Goal: Information Seeking & Learning: Learn about a topic

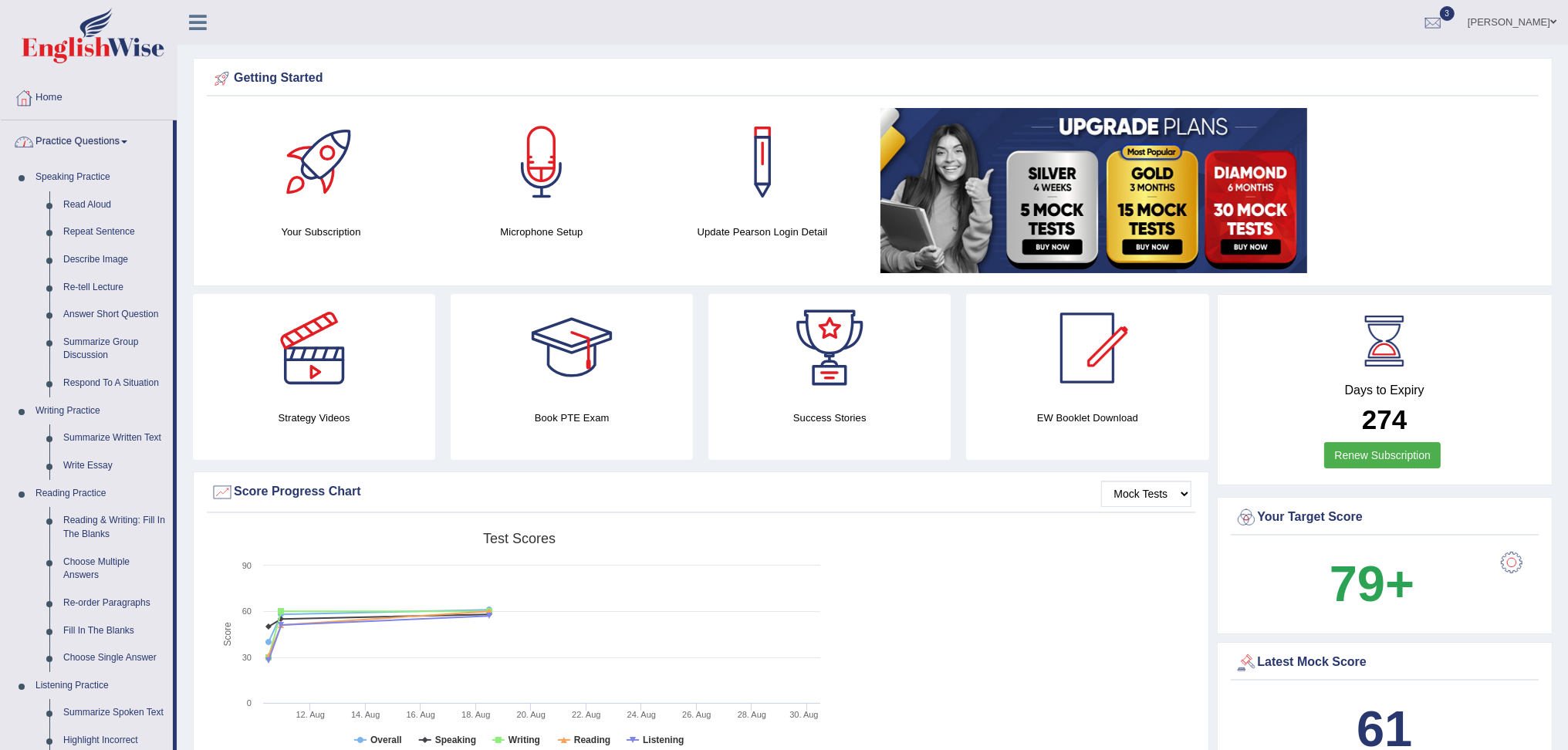
drag, startPoint x: 0, startPoint y: 0, endPoint x: 122, endPoint y: 142, distance: 187.2
click at [122, 142] on link "Practice Questions" at bounding box center [87, 139] width 172 height 38
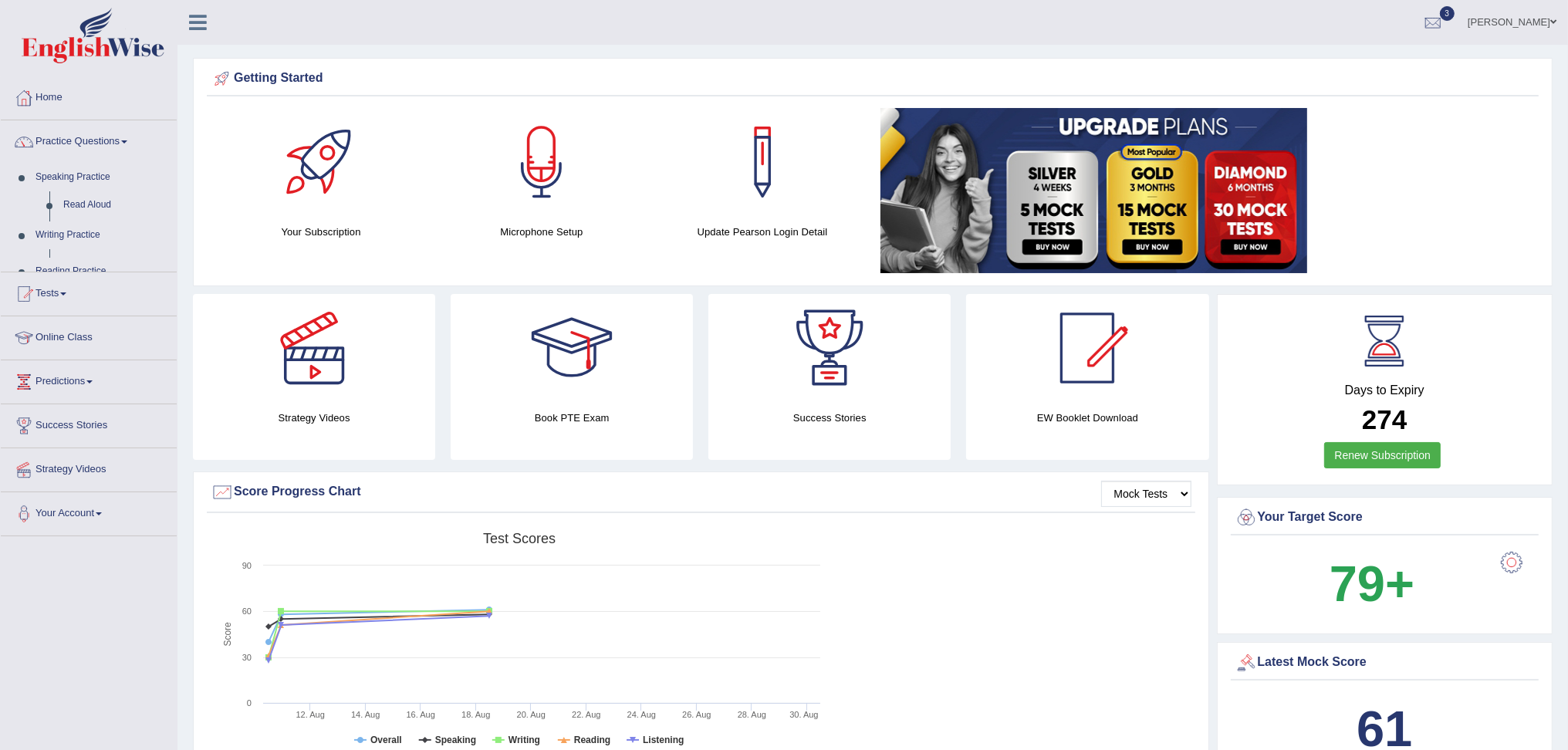
click at [122, 142] on link "Practice Questions" at bounding box center [89, 139] width 176 height 38
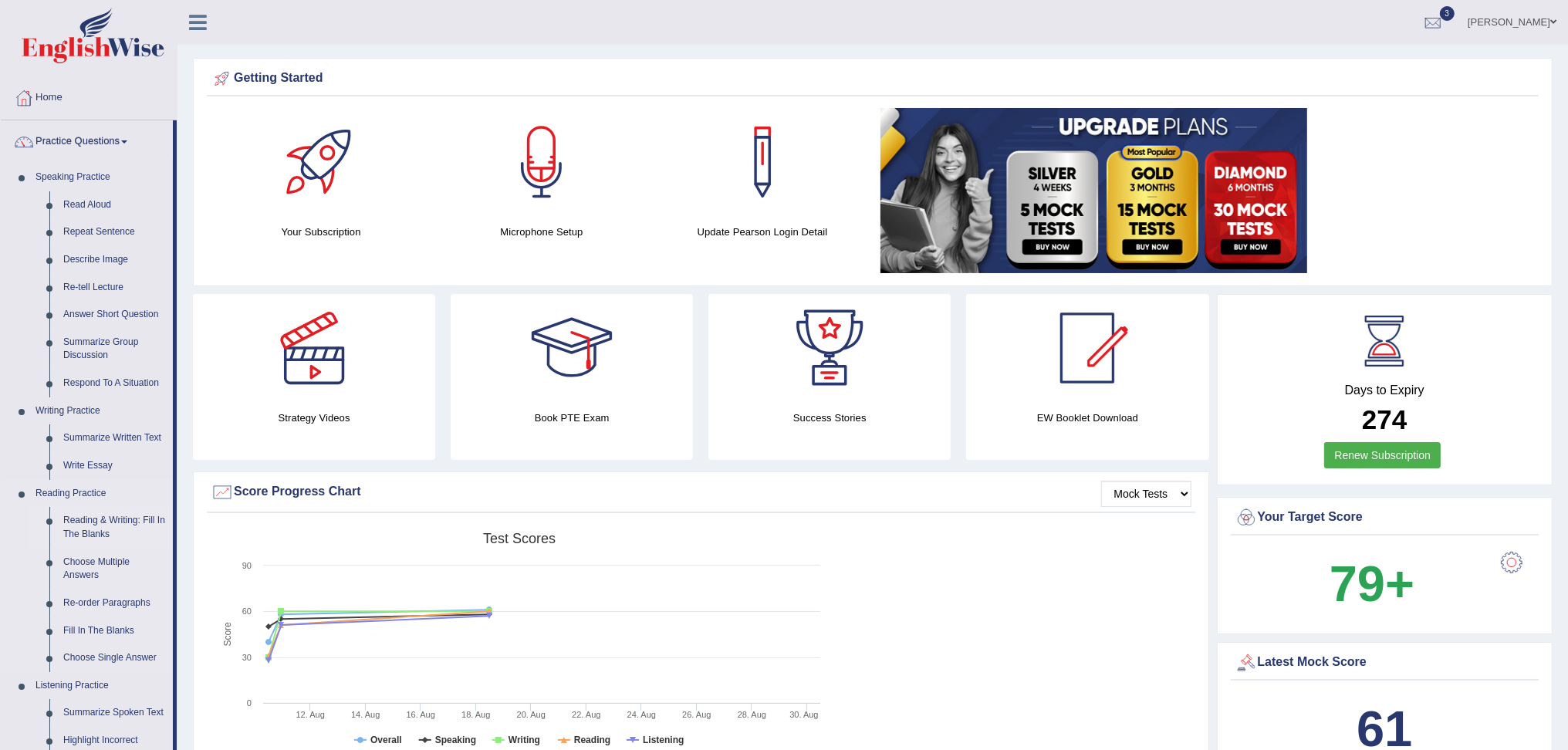
click at [106, 519] on link "Reading & Writing: Fill In The Blanks" at bounding box center [114, 527] width 116 height 41
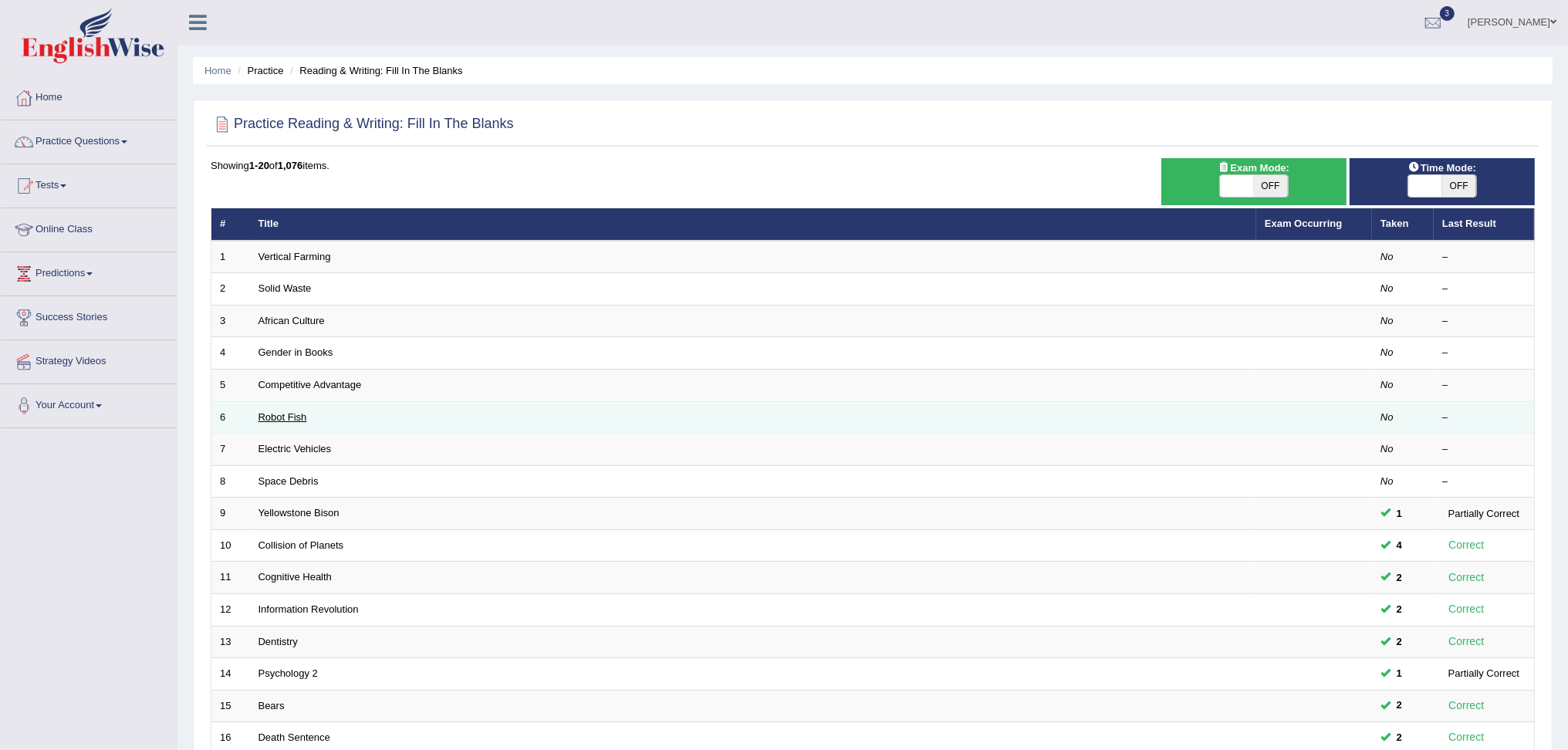
click at [273, 418] on link "Robot Fish" at bounding box center [282, 417] width 48 height 11
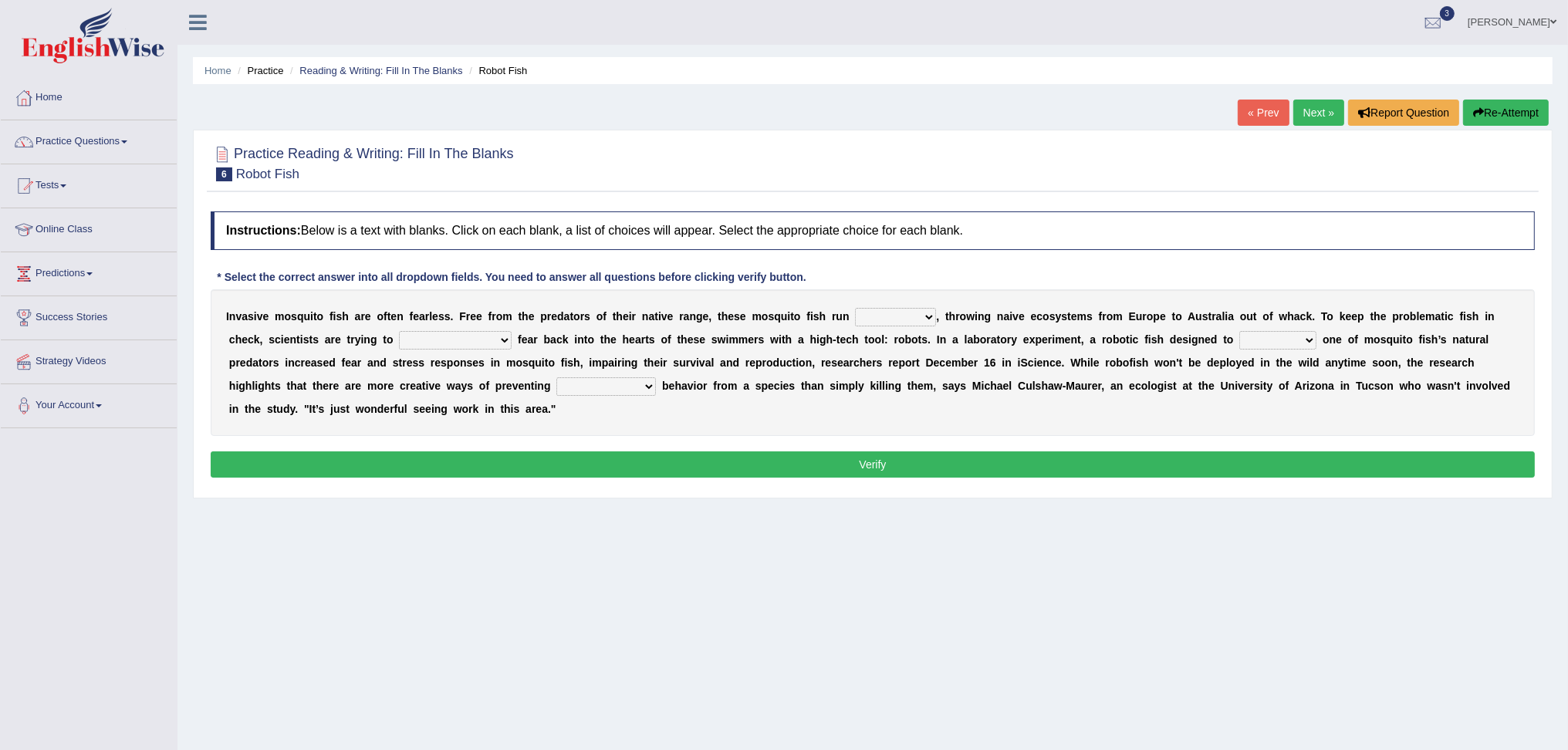
click at [893, 313] on select "occupant flippant rampant concordant" at bounding box center [895, 318] width 81 height 19
select select "rampant"
click at [855, 308] on select "occupant flippant rampant concordant" at bounding box center [895, 318] width 81 height 19
click at [434, 336] on select "accept spike strike drake" at bounding box center [455, 340] width 113 height 19
select select "strike"
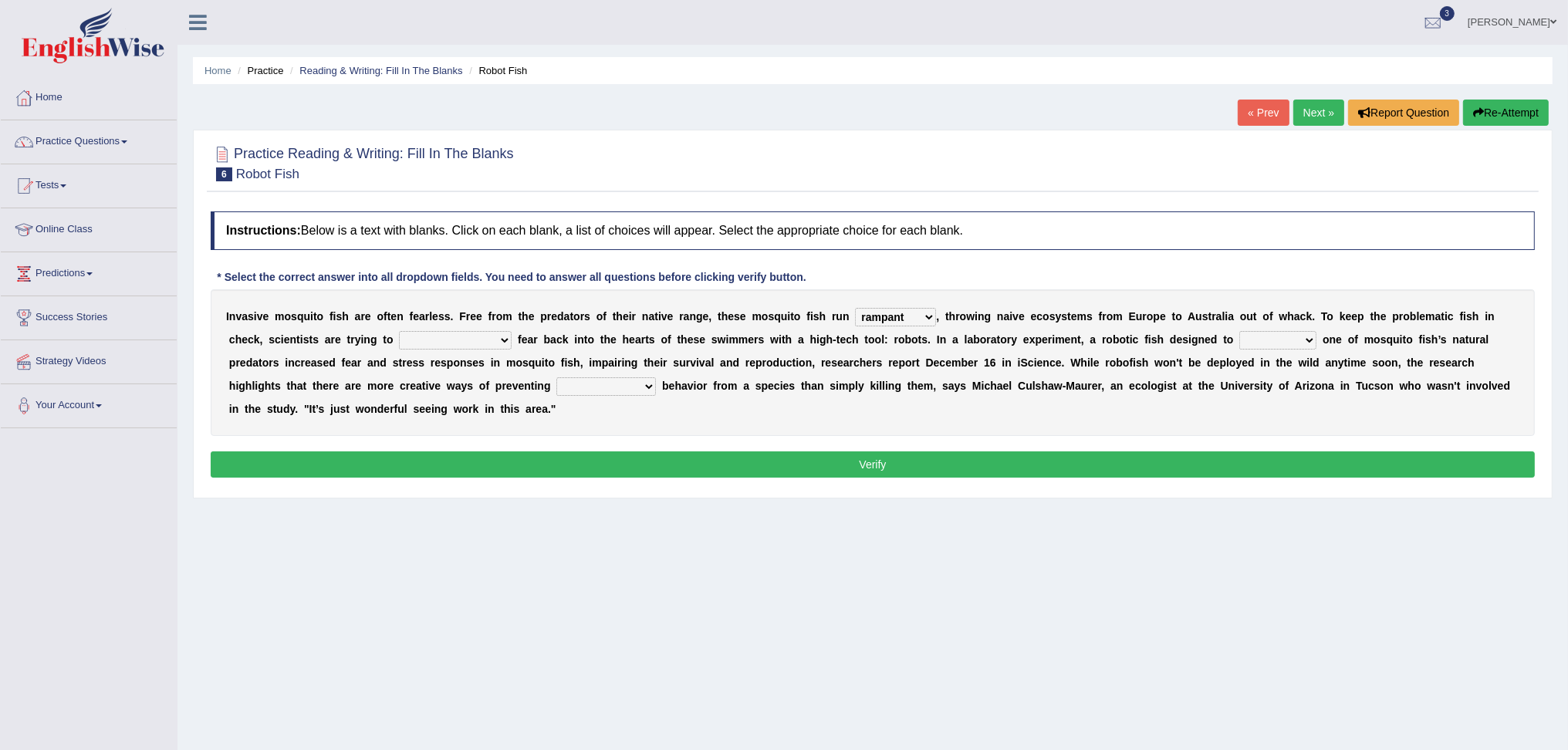
click at [399, 331] on select "accept spike strike drake" at bounding box center [455, 340] width 113 height 19
click at [1239, 340] on select "bequest mimic battle conquest" at bounding box center [1277, 340] width 77 height 19
select select "mimic"
click at [1239, 331] on select "bequest mimic battle conquest" at bounding box center [1277, 340] width 77 height 19
click at [556, 385] on select "unprivileged unprecedented uncharted unwanted" at bounding box center [606, 387] width 100 height 19
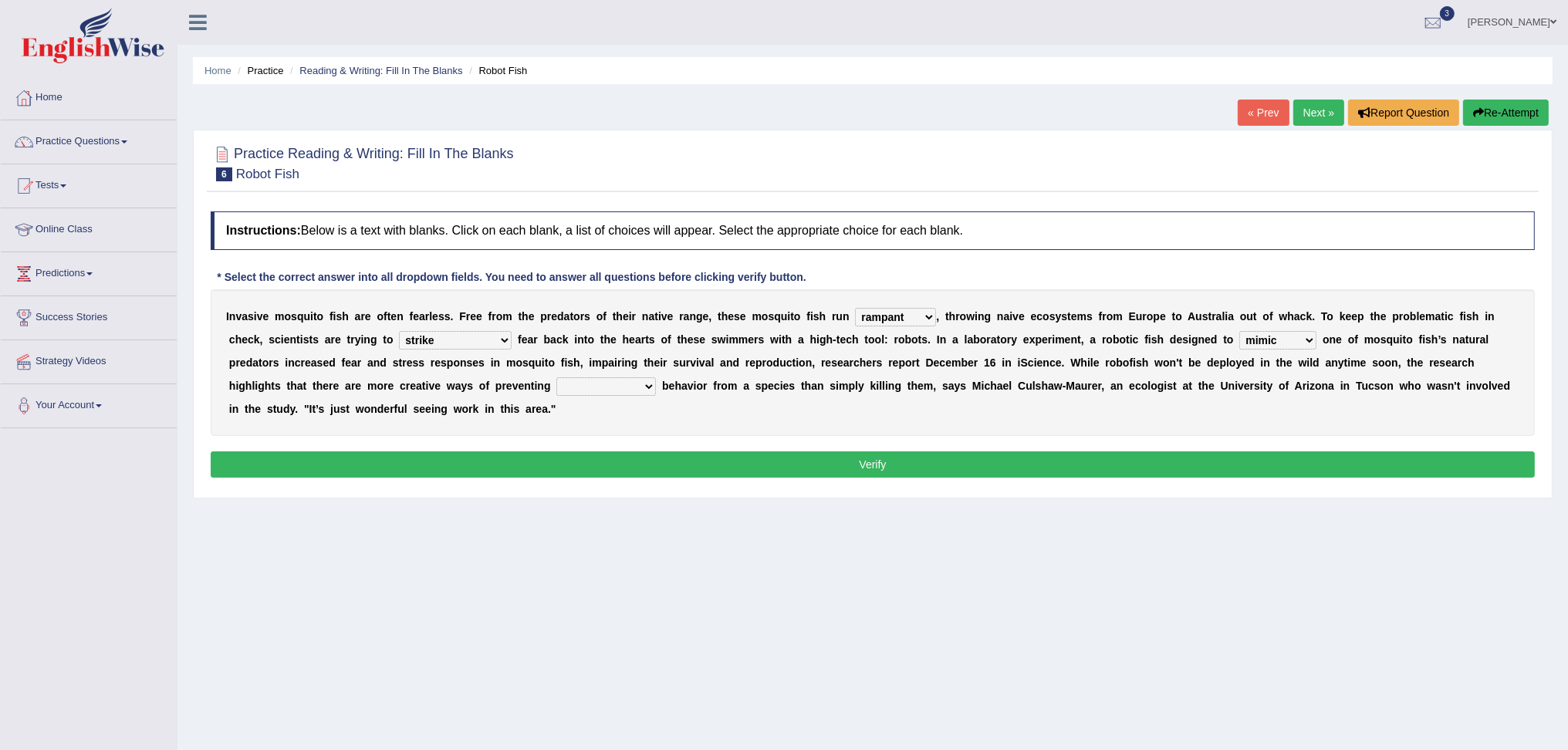
select select "unprecedented"
click at [556, 377] on select "unprivileged unprecedented uncharted unwanted" at bounding box center [606, 387] width 100 height 19
click at [554, 459] on button "Verify" at bounding box center [872, 465] width 1324 height 26
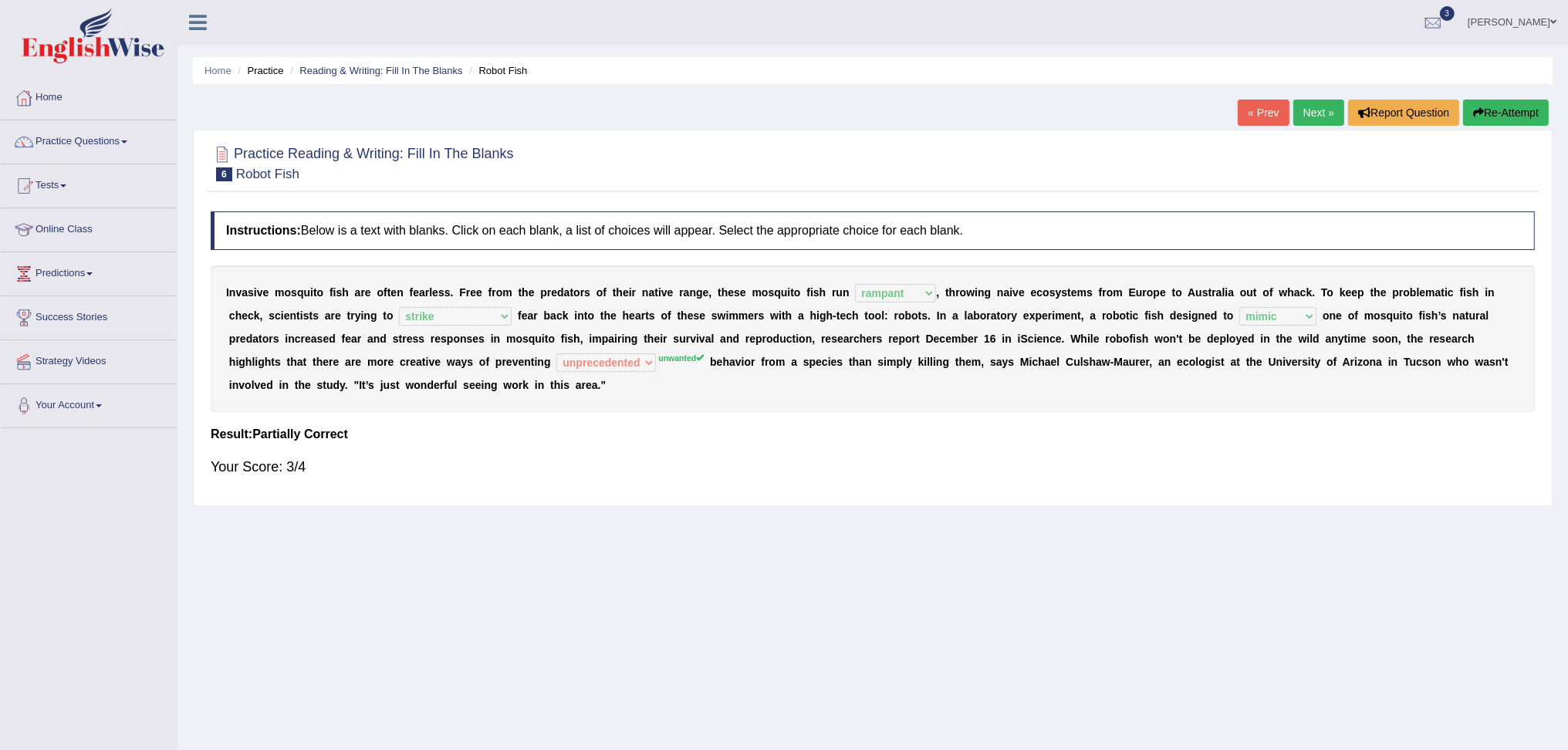
click at [1305, 119] on link "Next »" at bounding box center [1318, 113] width 51 height 26
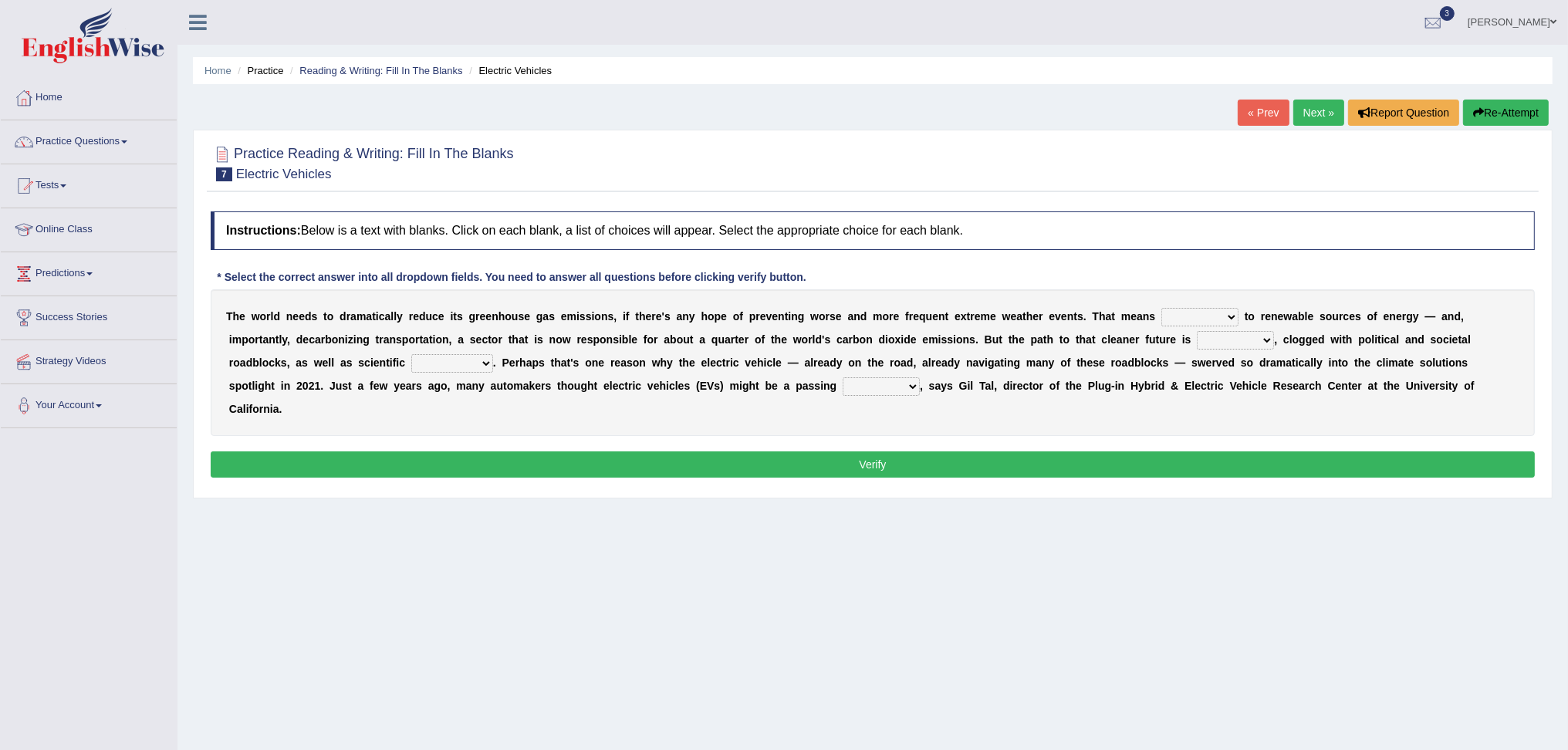
click at [1186, 314] on select "grafting drafting crafting shifting" at bounding box center [1200, 318] width 77 height 19
select select "shifting"
click at [1162, 308] on select "grafting drafting crafting shifting" at bounding box center [1200, 318] width 77 height 19
click at [1207, 342] on select "daunting daunted daunt dauntless" at bounding box center [1235, 340] width 77 height 19
select select "daunted"
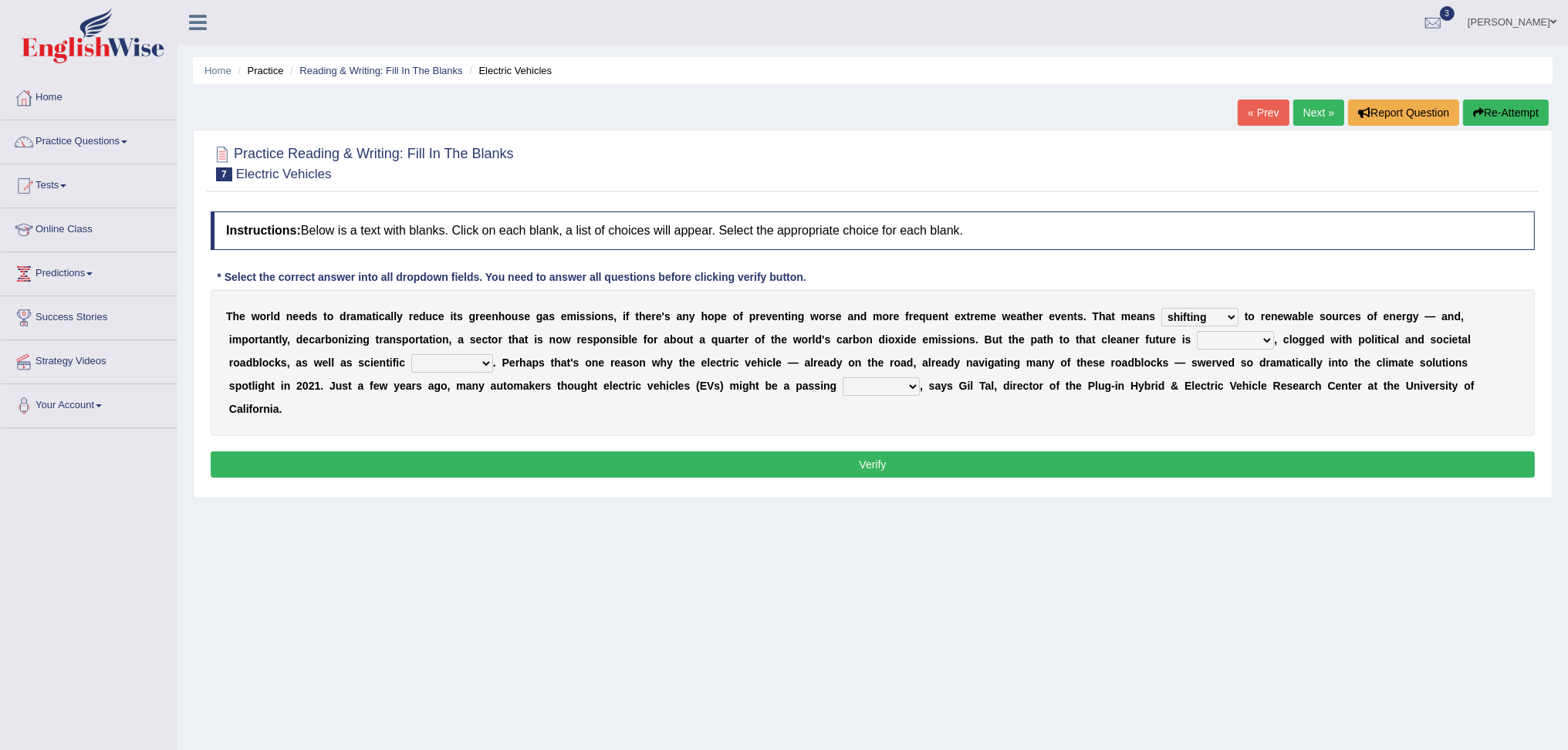
click at [1197, 331] on select "daunting daunted daunt dauntless" at bounding box center [1235, 340] width 77 height 19
click at [440, 365] on select "spectacles obstacles tentacles receptacles" at bounding box center [453, 363] width 82 height 19
select select "spectacles"
click at [412, 354] on select "spectacles obstacles tentacles receptacles" at bounding box center [453, 363] width 82 height 19
click at [852, 389] on select "fad gad tad lad" at bounding box center [881, 387] width 77 height 19
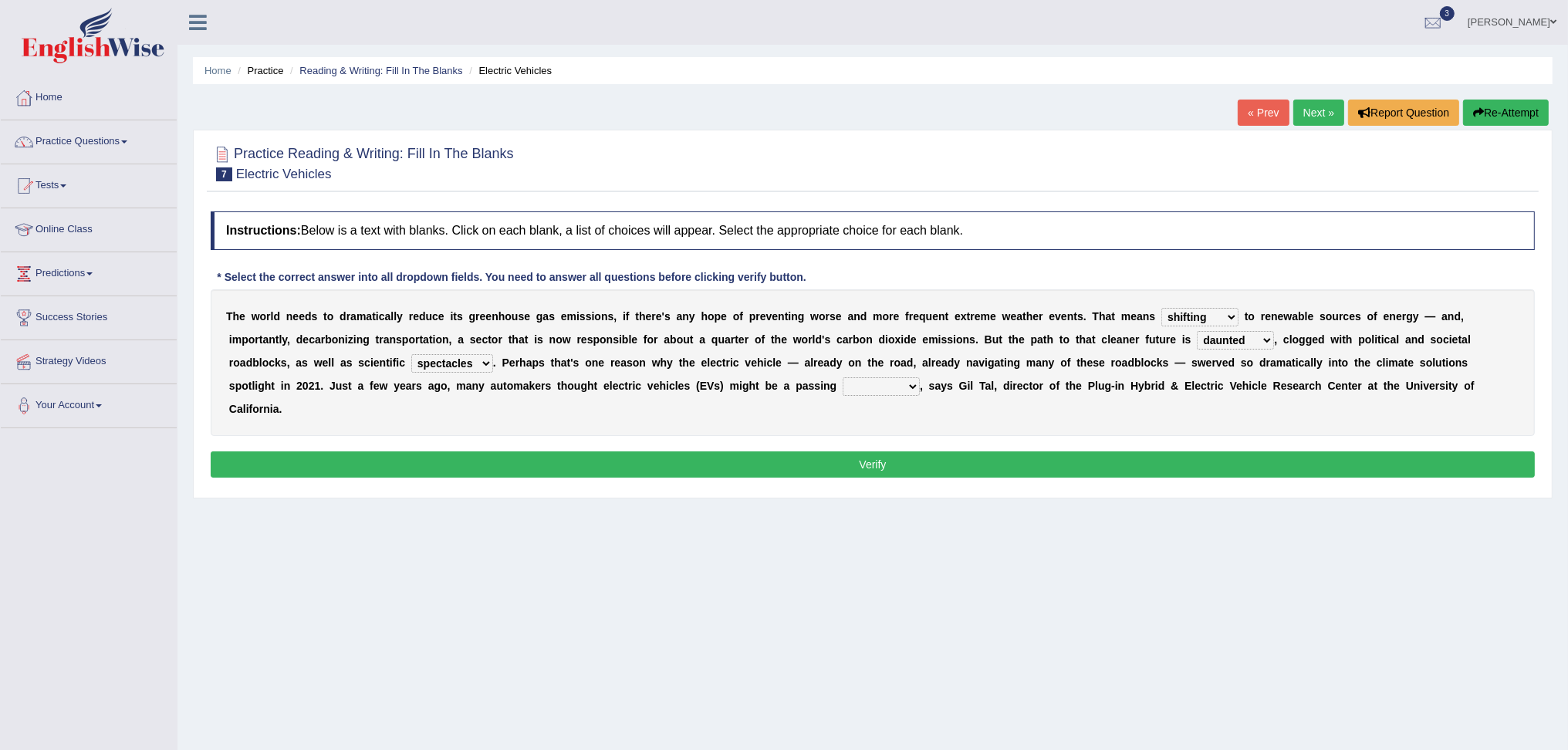
select select "fad"
click at [843, 377] on select "fad gad tad lad" at bounding box center [881, 387] width 77 height 19
click at [878, 474] on button "Verify" at bounding box center [872, 465] width 1324 height 26
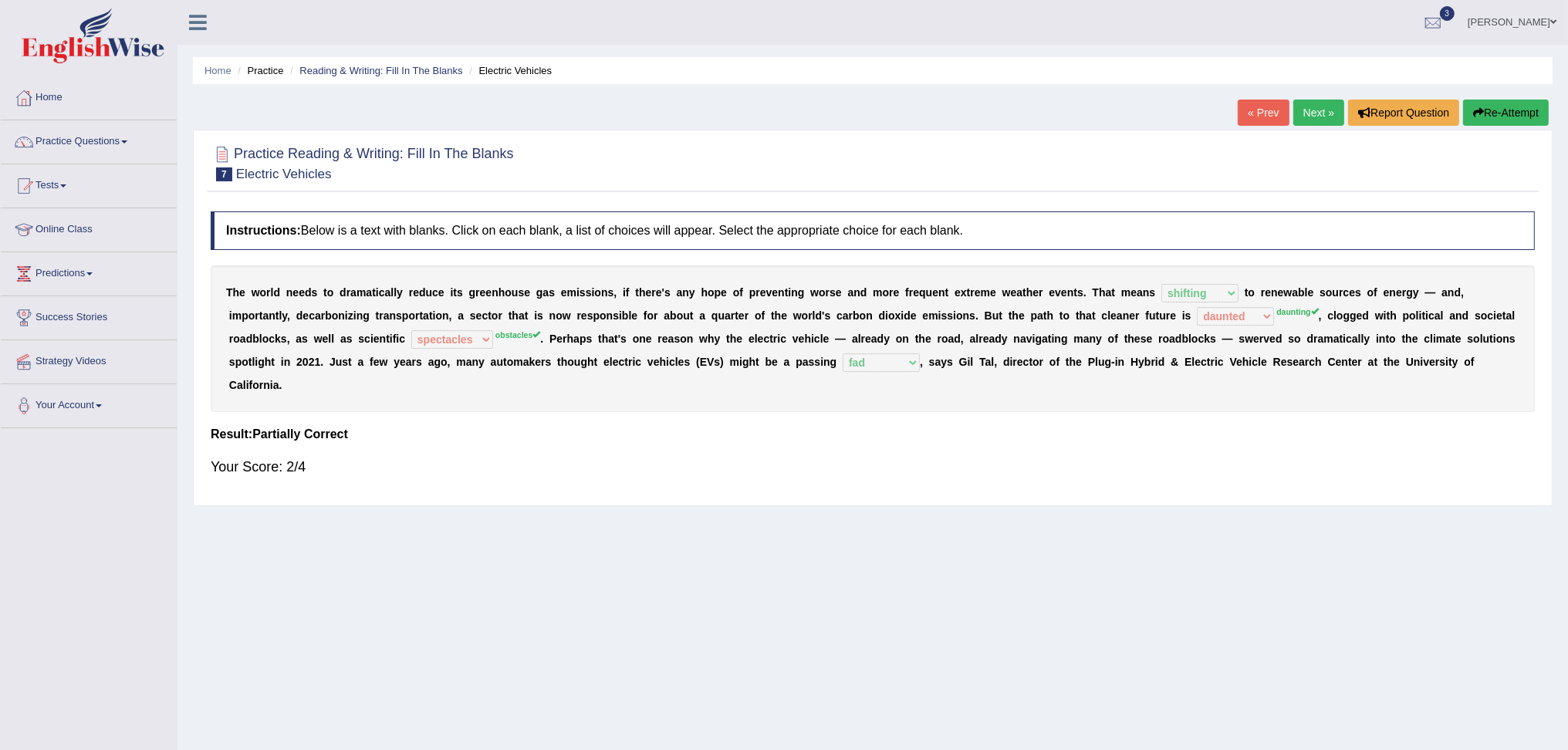
click at [1306, 106] on link "Next »" at bounding box center [1318, 113] width 51 height 26
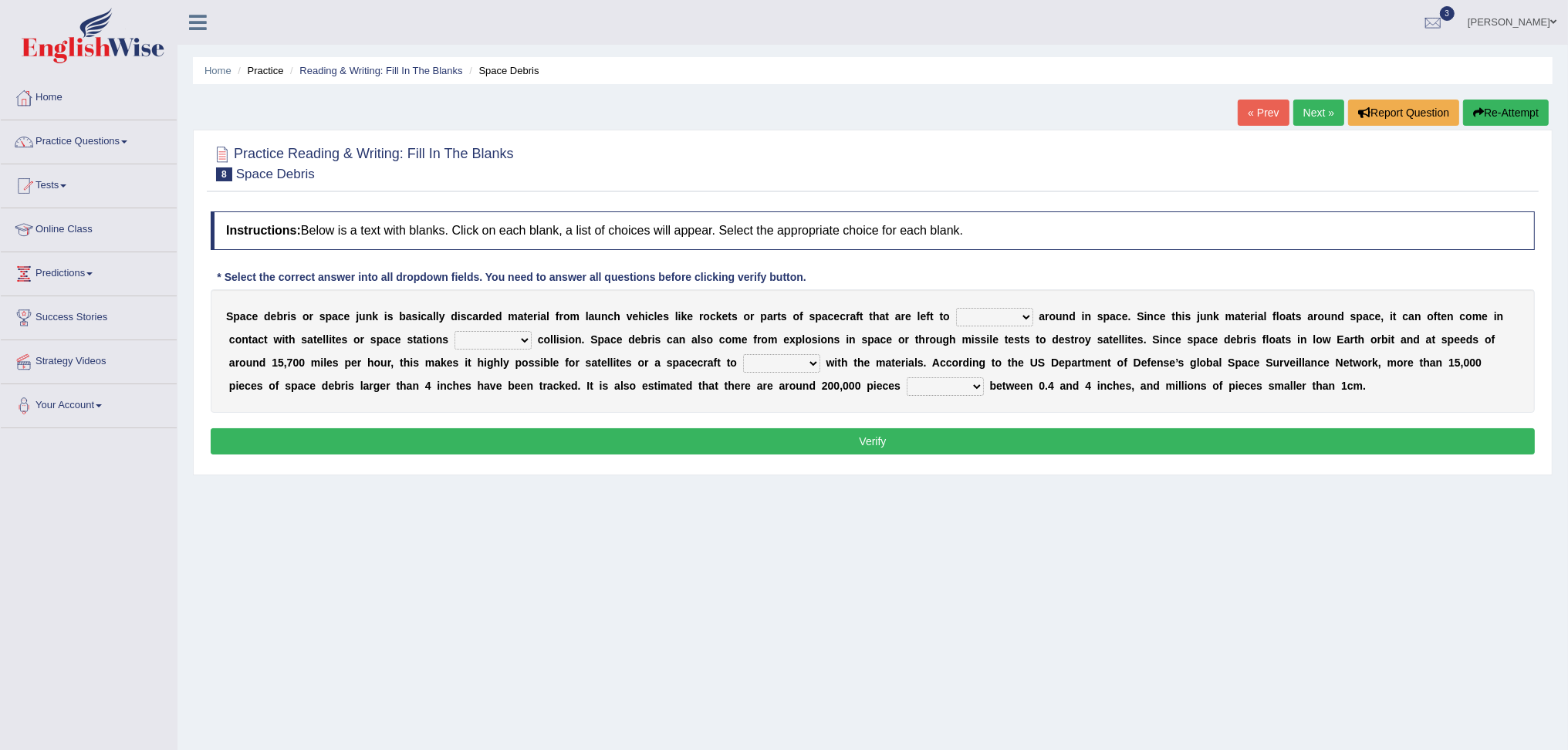
click at [965, 315] on select "twist center roam loll" at bounding box center [994, 318] width 77 height 19
select select "twist"
click at [956, 308] on select "twist center roam loll" at bounding box center [994, 318] width 77 height 19
click at [465, 339] on select "risks risk risked risking" at bounding box center [493, 340] width 77 height 19
select select "risking"
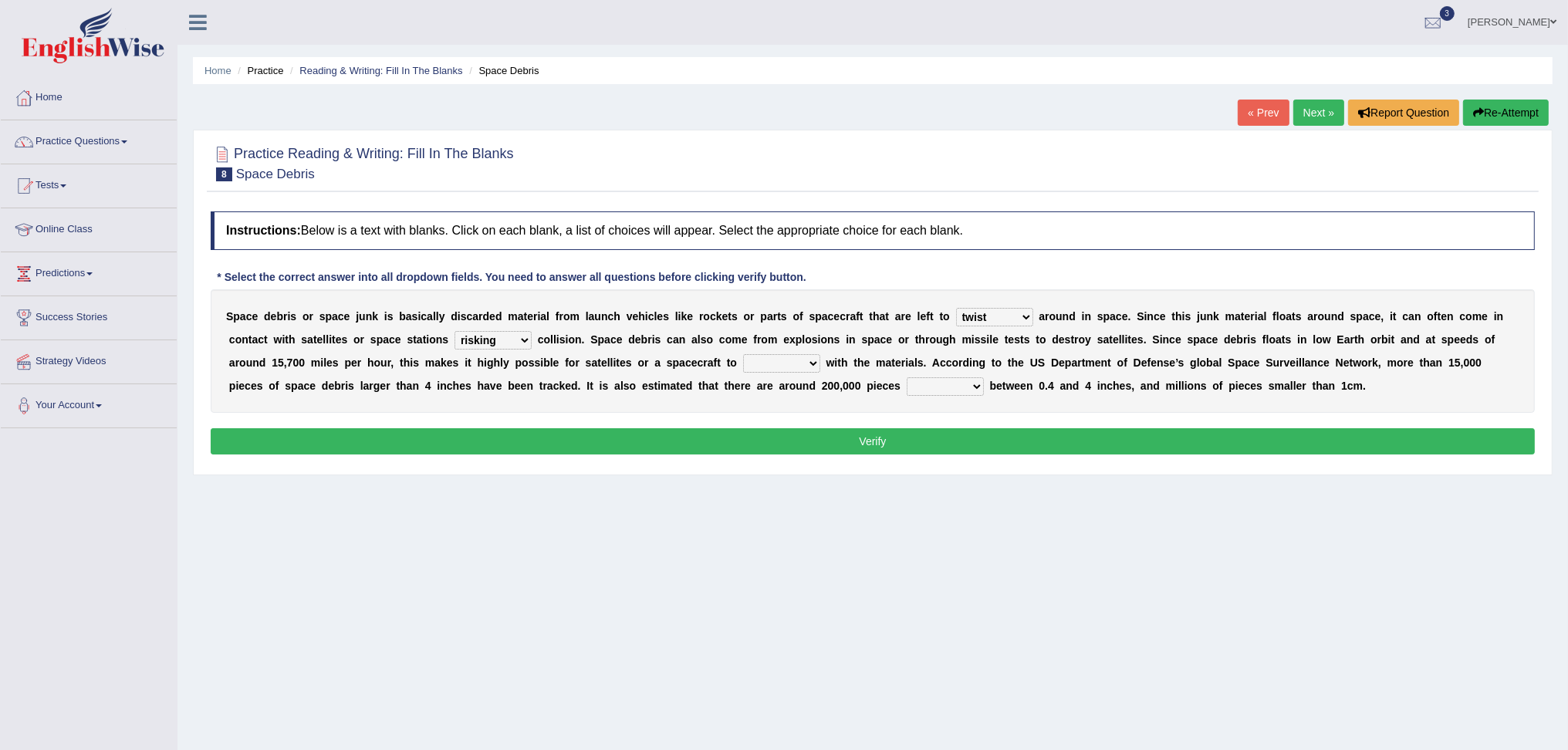
click at [455, 331] on select "risks risk risked risking" at bounding box center [493, 340] width 77 height 19
click at [752, 368] on select "collect collate collide collocate" at bounding box center [782, 363] width 77 height 19
select select "collide"
click at [743, 354] on select "collect collate collide collocate" at bounding box center [782, 363] width 77 height 19
click at [915, 387] on select "sized sizing size sizes" at bounding box center [945, 387] width 77 height 19
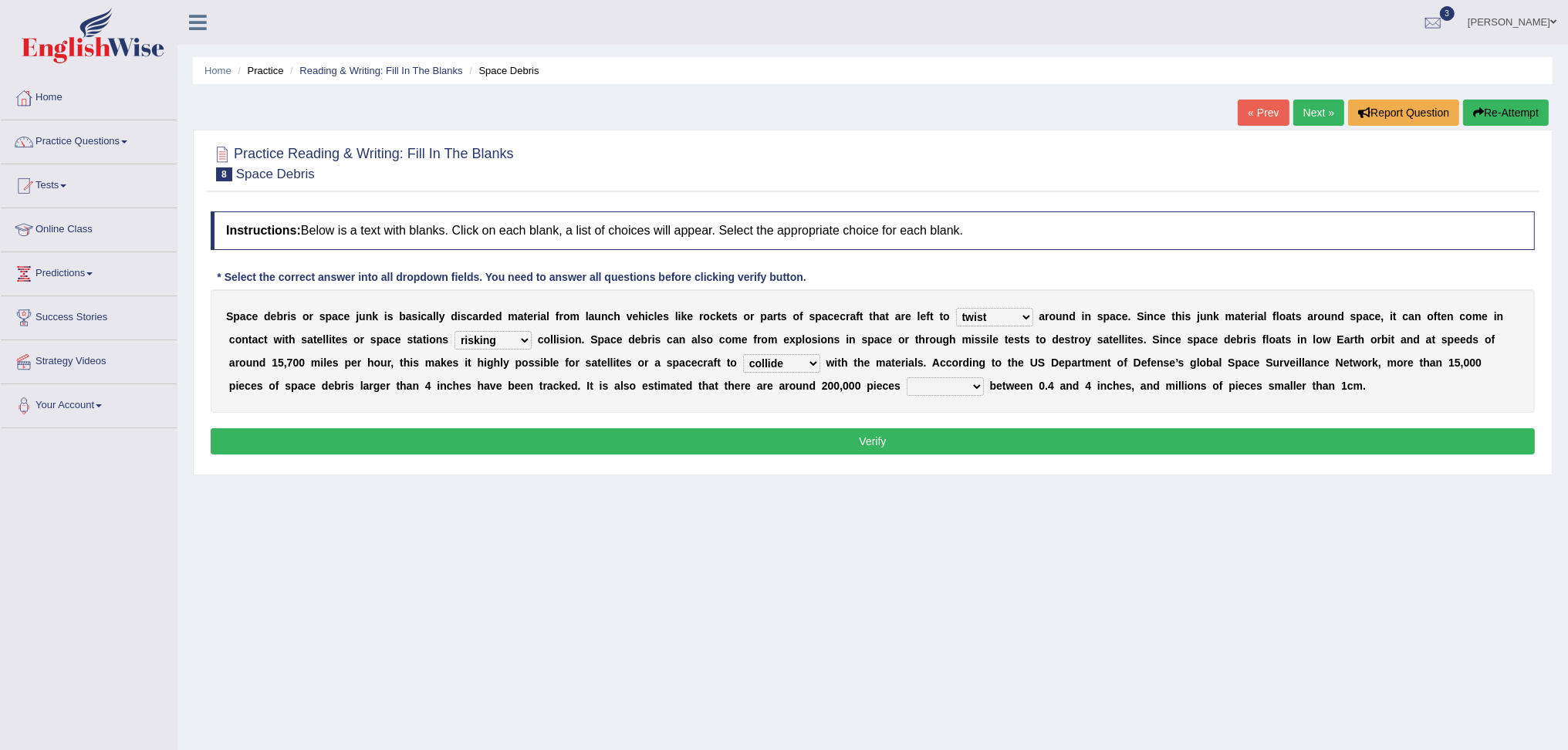
select select "sized"
click at [907, 377] on select "sized sizing size sizes" at bounding box center [945, 387] width 77 height 19
click at [946, 450] on button "Verify" at bounding box center [872, 442] width 1324 height 26
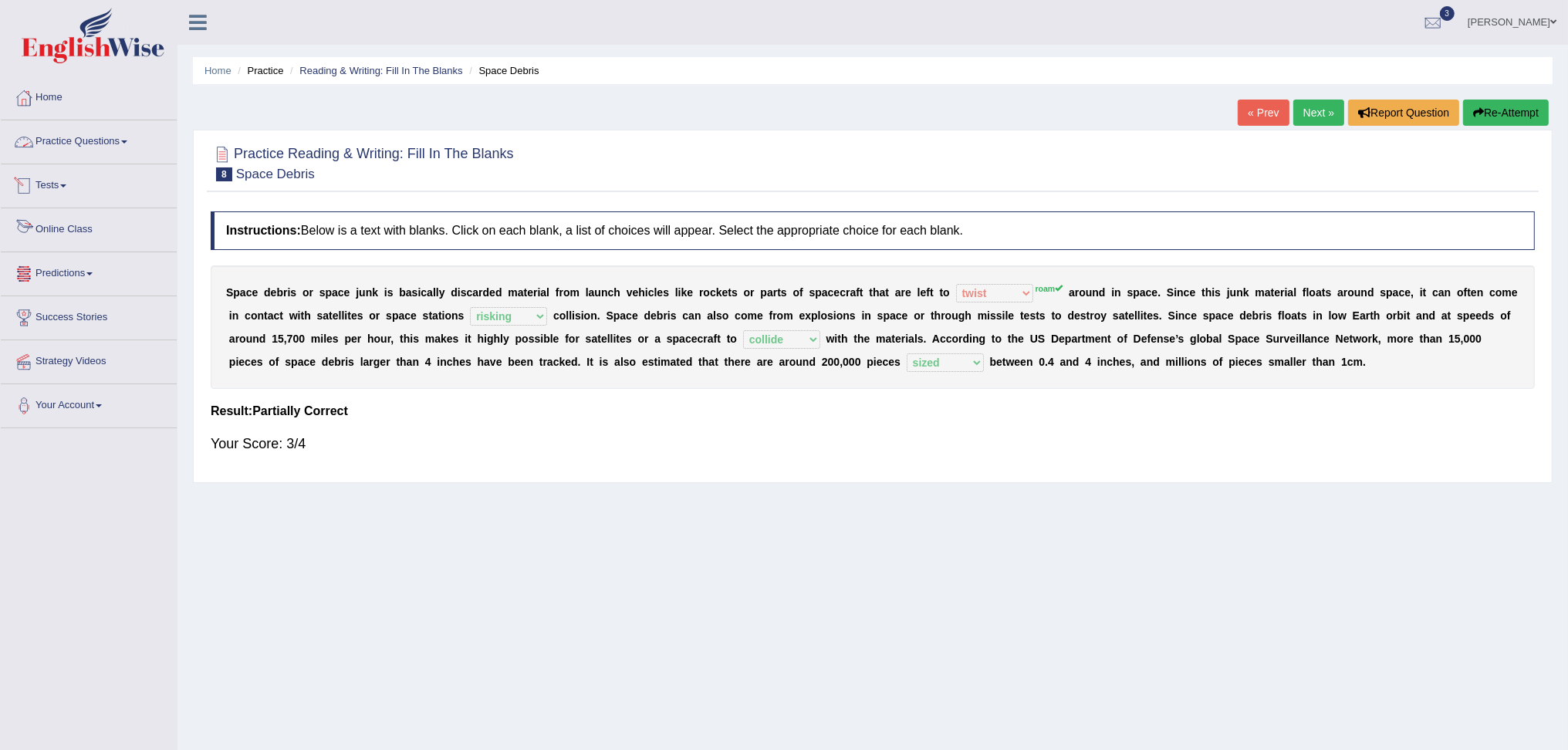
click at [88, 267] on link "Predictions" at bounding box center [89, 271] width 176 height 38
click at [92, 312] on link "Latest Predictions" at bounding box center [101, 309] width 144 height 28
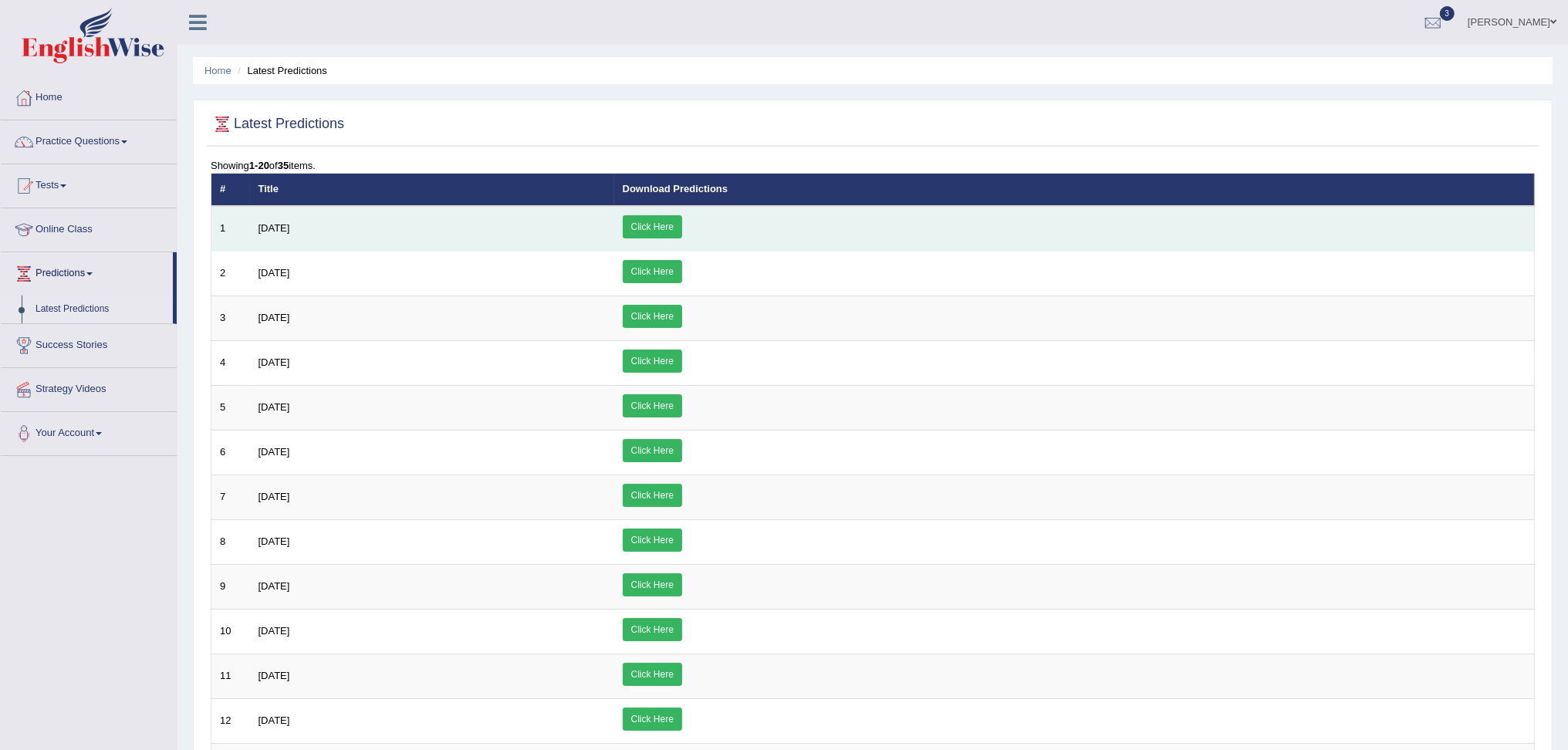
click at [682, 234] on link "Click Here" at bounding box center [652, 226] width 60 height 23
